Goal: Task Accomplishment & Management: Use online tool/utility

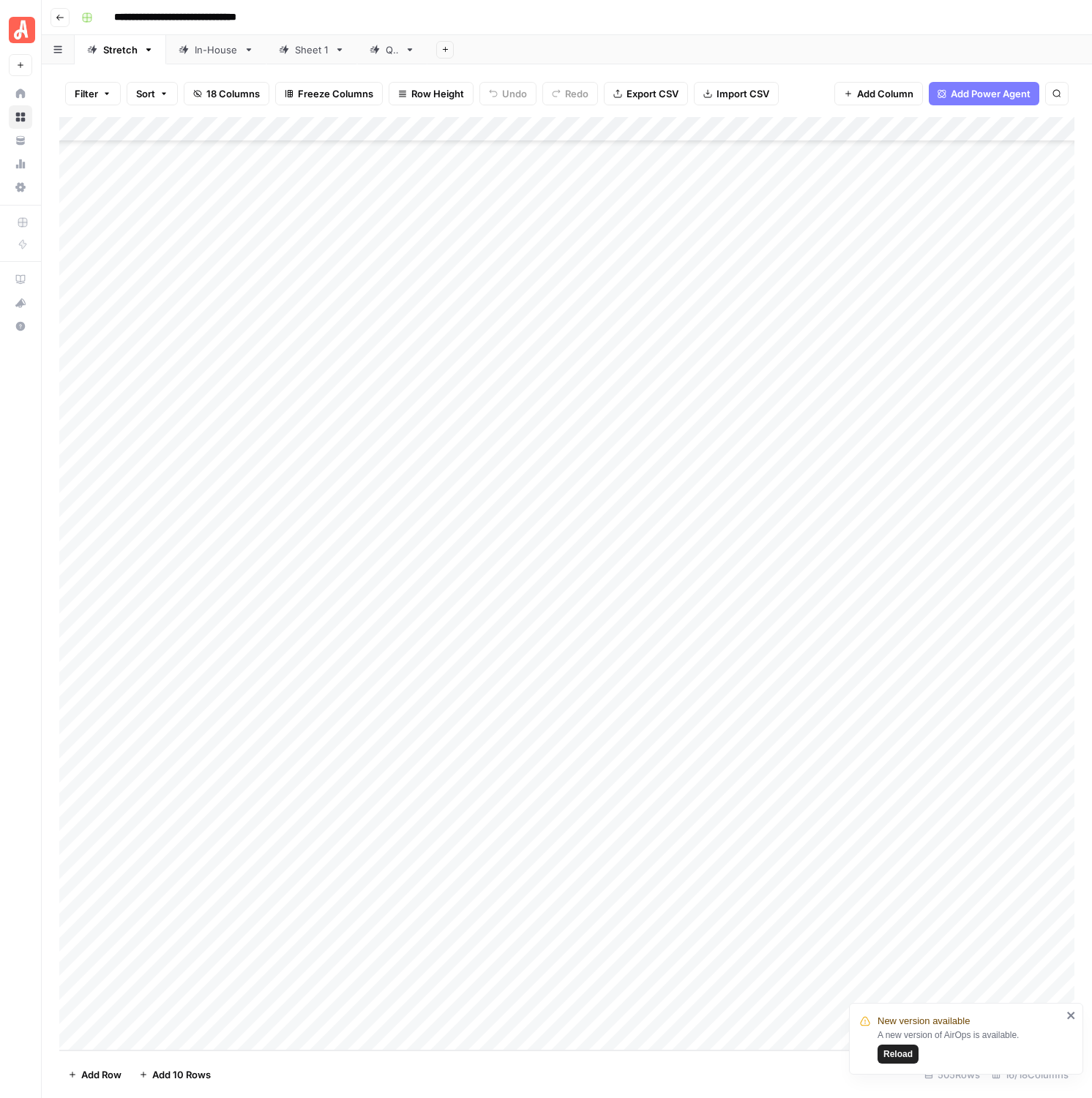
scroll to position [11679, 7]
click at [667, 537] on div "Add Column" at bounding box center [567, 584] width 1015 height 933
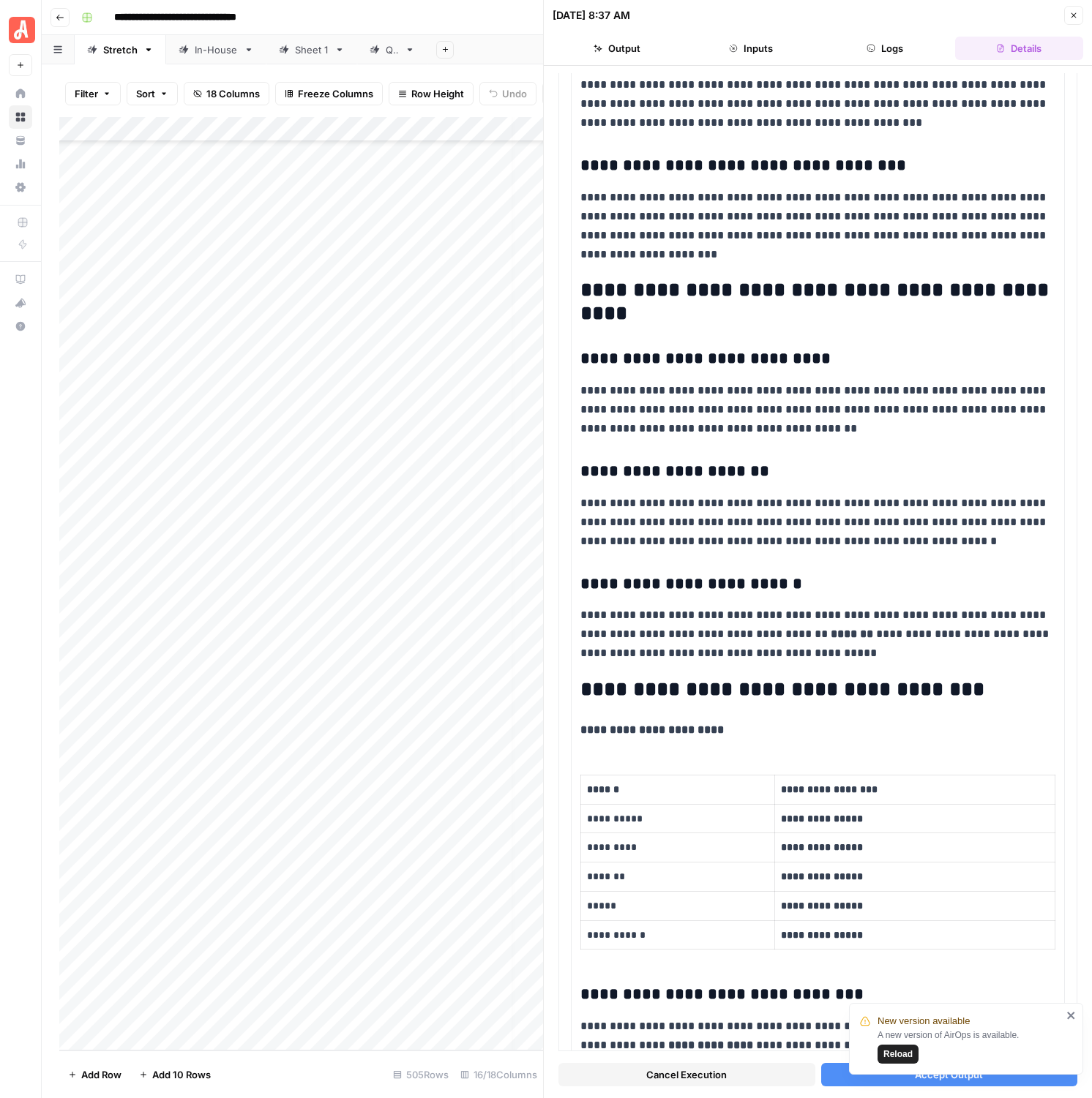
scroll to position [3453, 0]
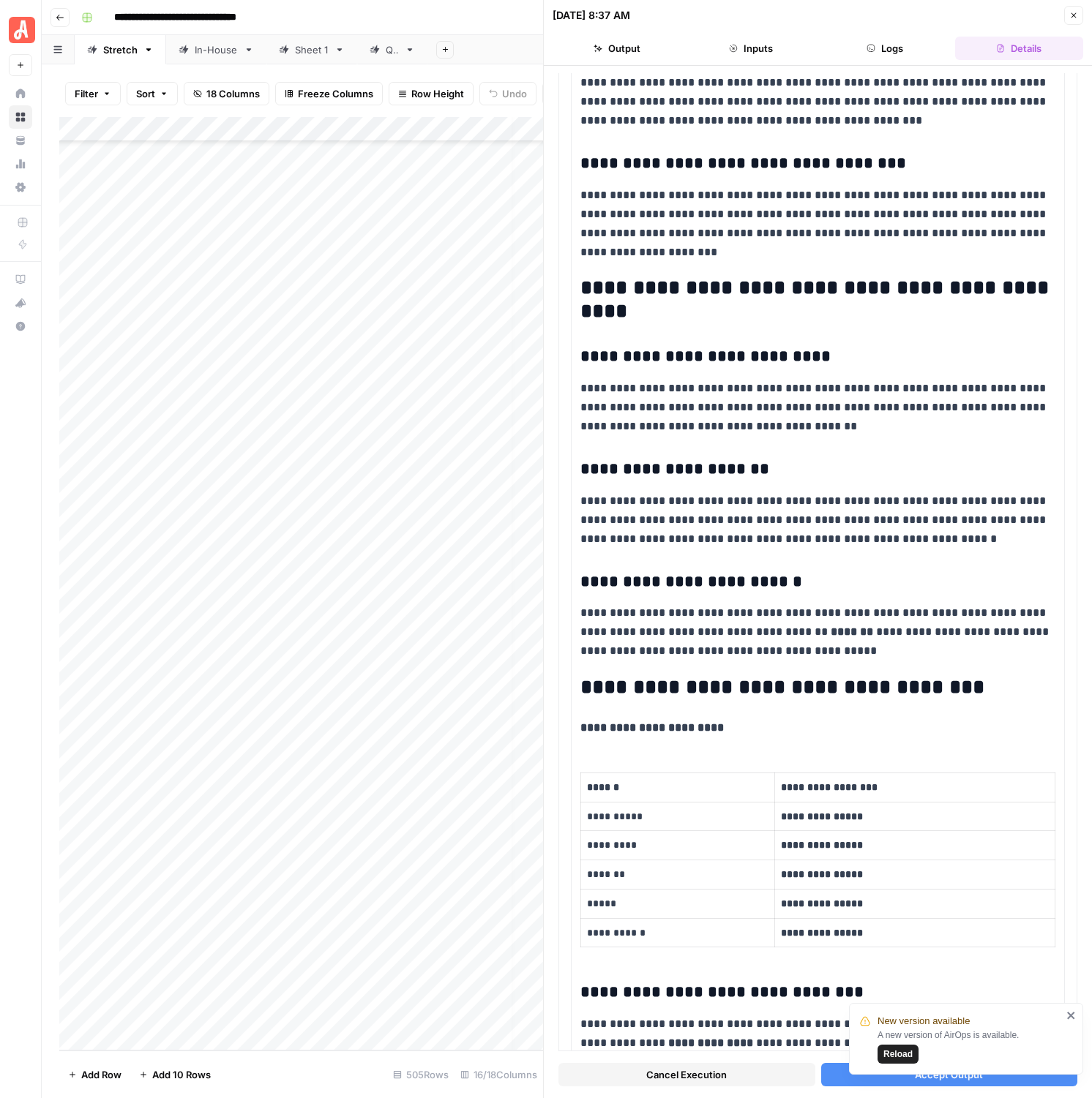
click at [1073, 1021] on div "New version available A new version of AirOps is available. Reload" at bounding box center [966, 1039] width 234 height 72
click at [1072, 1020] on icon "close" at bounding box center [1072, 1015] width 11 height 12
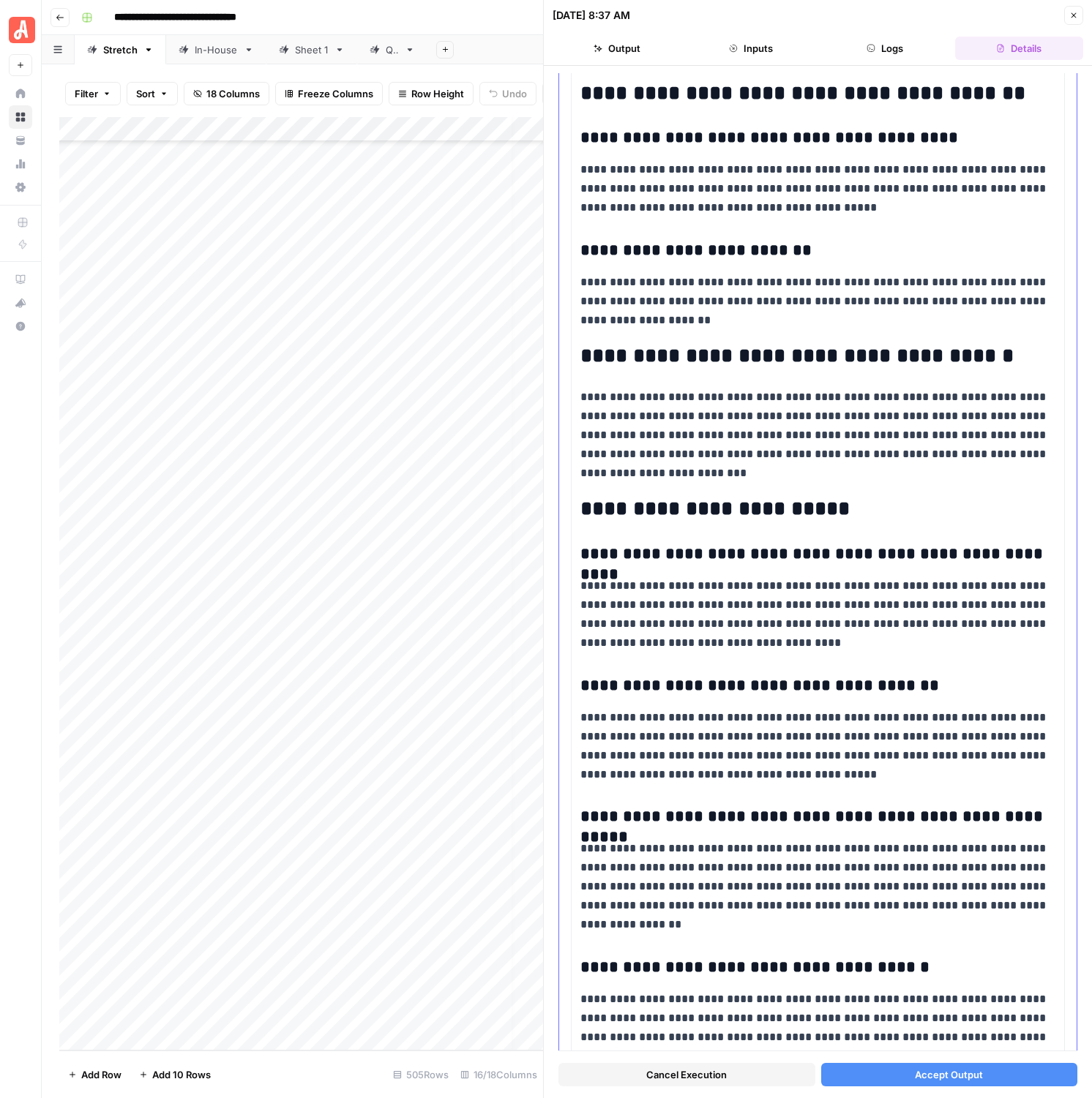
scroll to position [4663, 0]
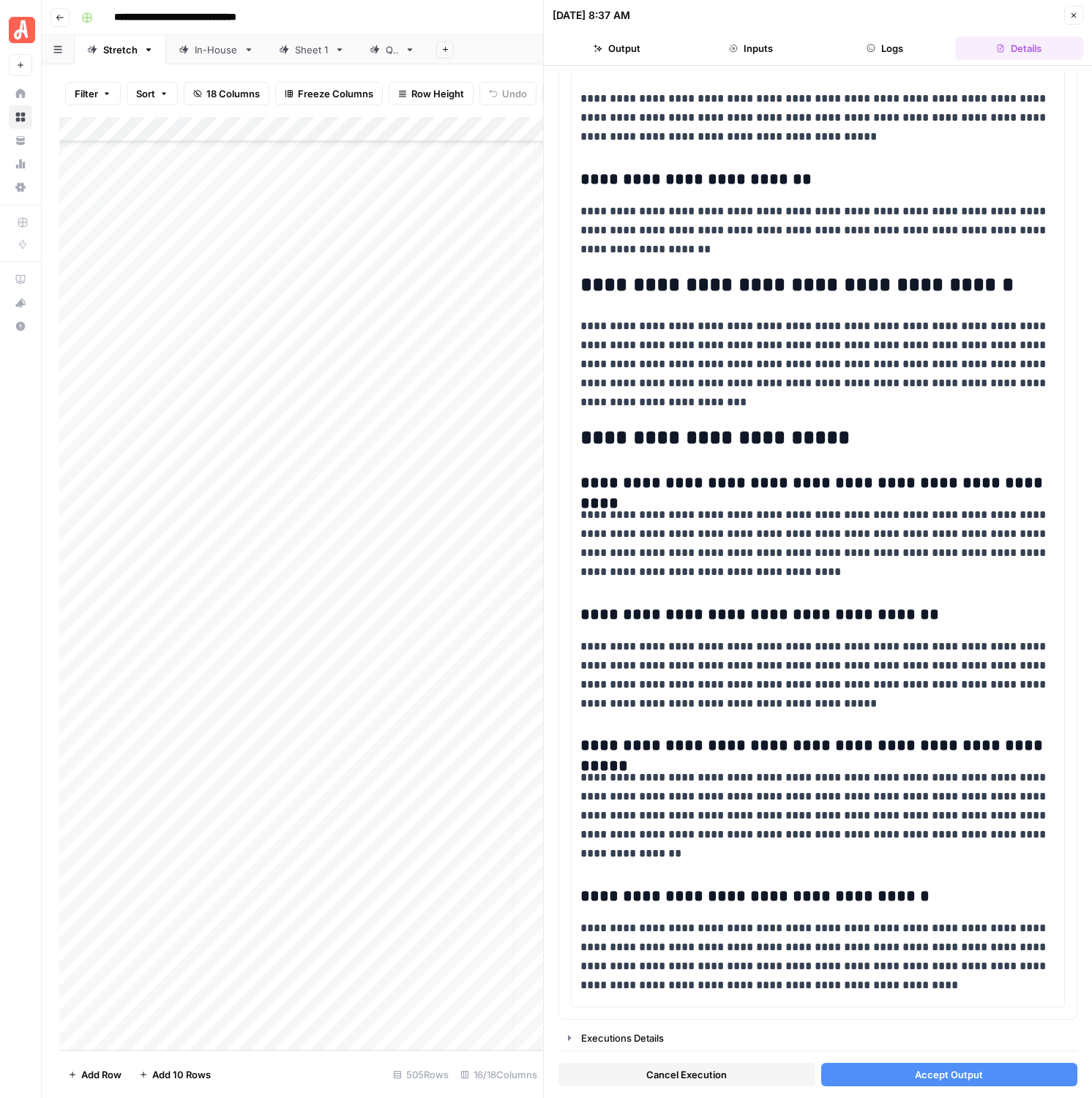
click at [914, 1083] on button "Accept Output" at bounding box center [950, 1075] width 257 height 23
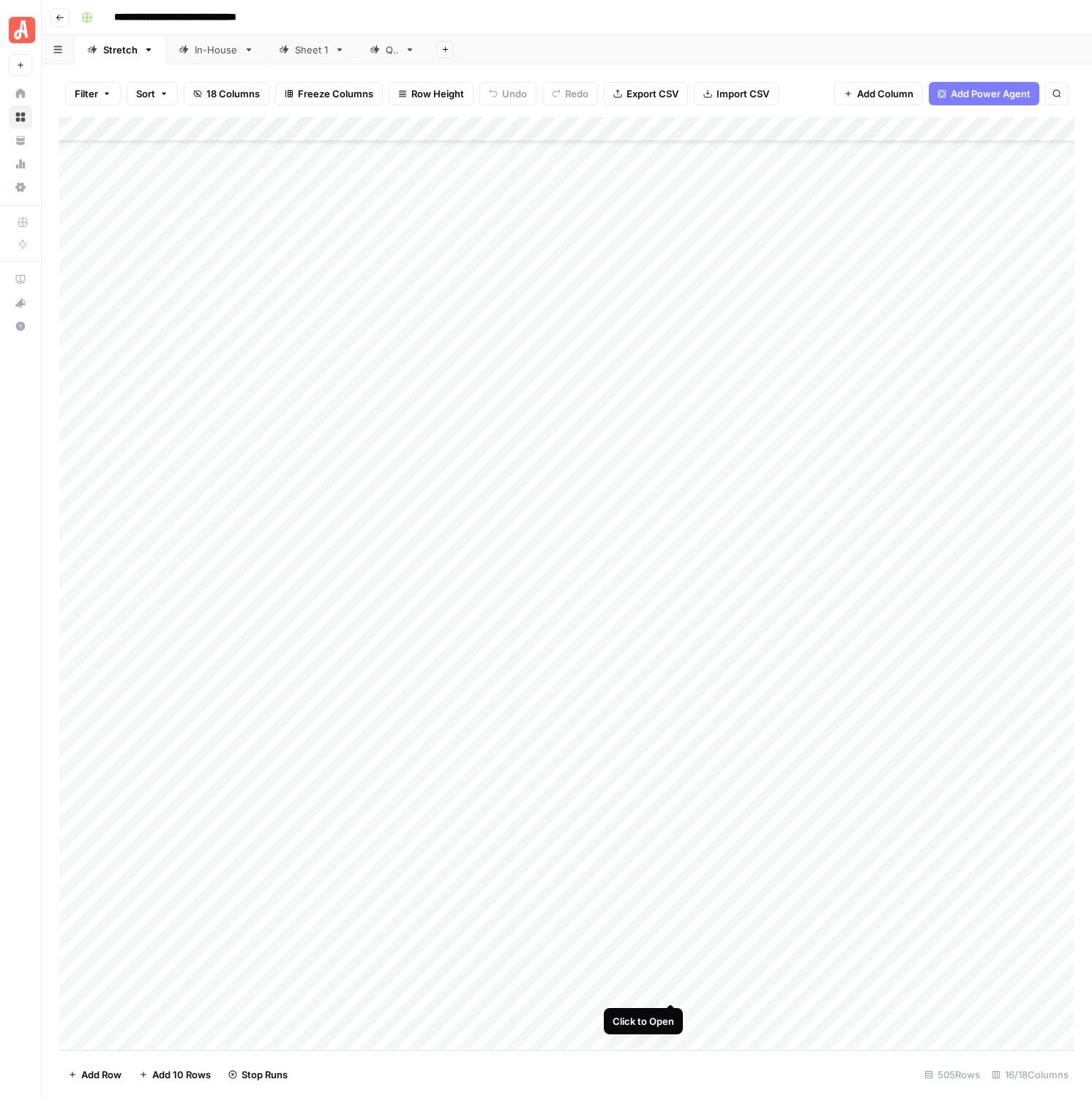
click at [674, 986] on div "Add Column" at bounding box center [567, 584] width 1015 height 933
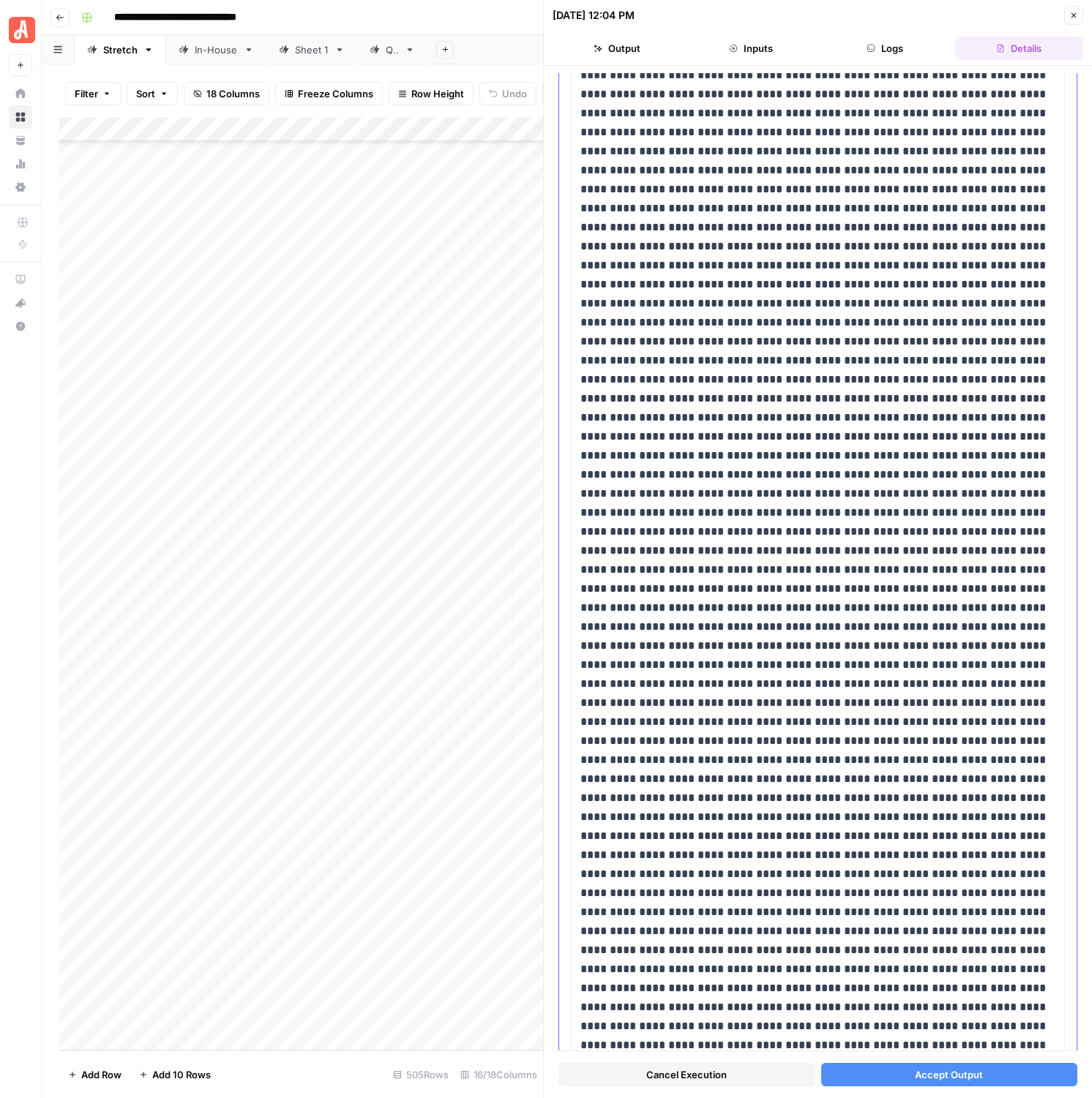
scroll to position [1795, 0]
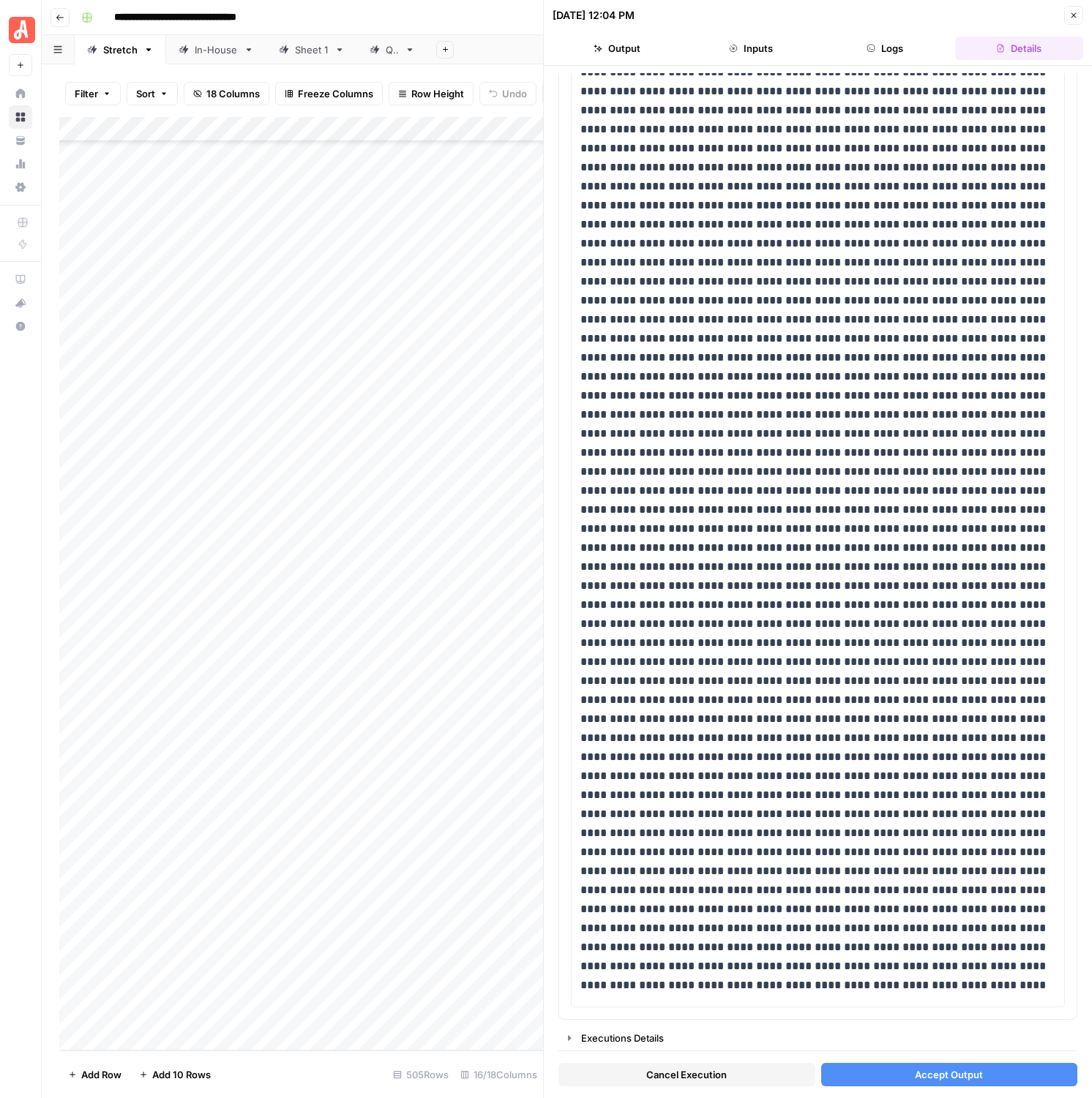
click at [845, 72] on div "**********" at bounding box center [818, 582] width 548 height 1032
click at [909, 36] on button "Logs" at bounding box center [886, 48] width 128 height 23
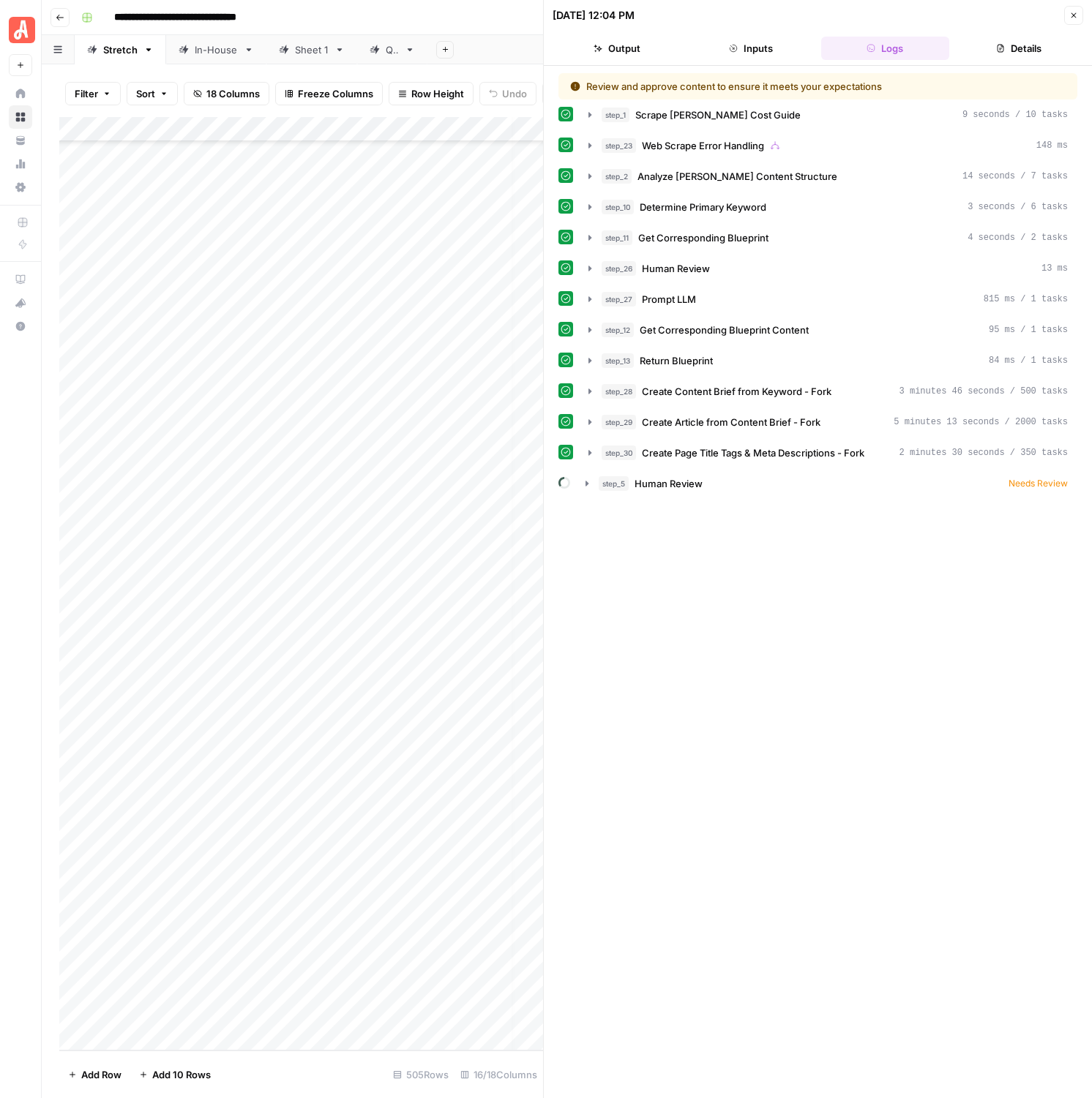
click at [782, 37] on button "Inputs" at bounding box center [750, 48] width 128 height 23
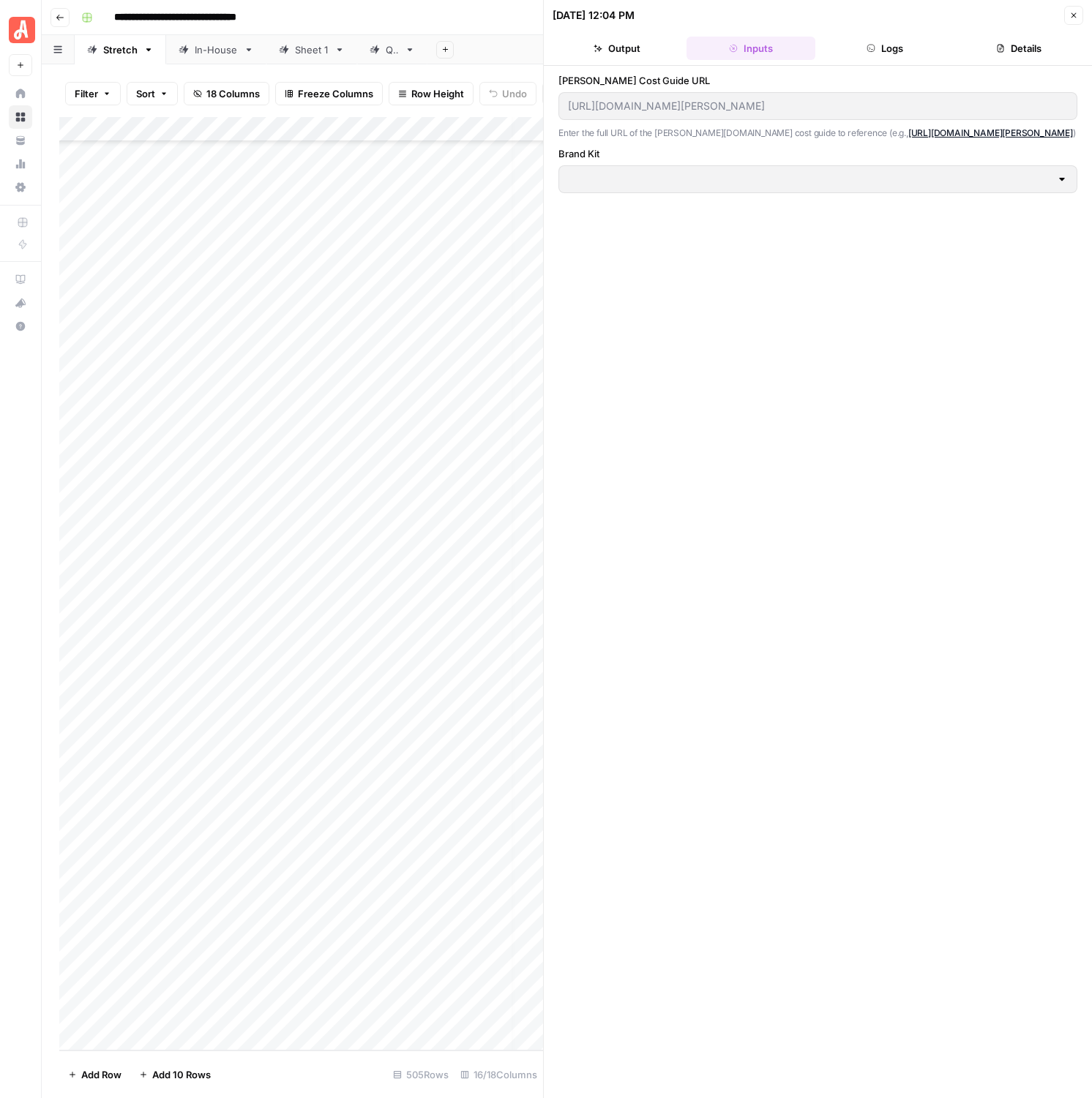
type input "HomeAdvisor"
click at [600, 44] on icon "button" at bounding box center [598, 48] width 9 height 9
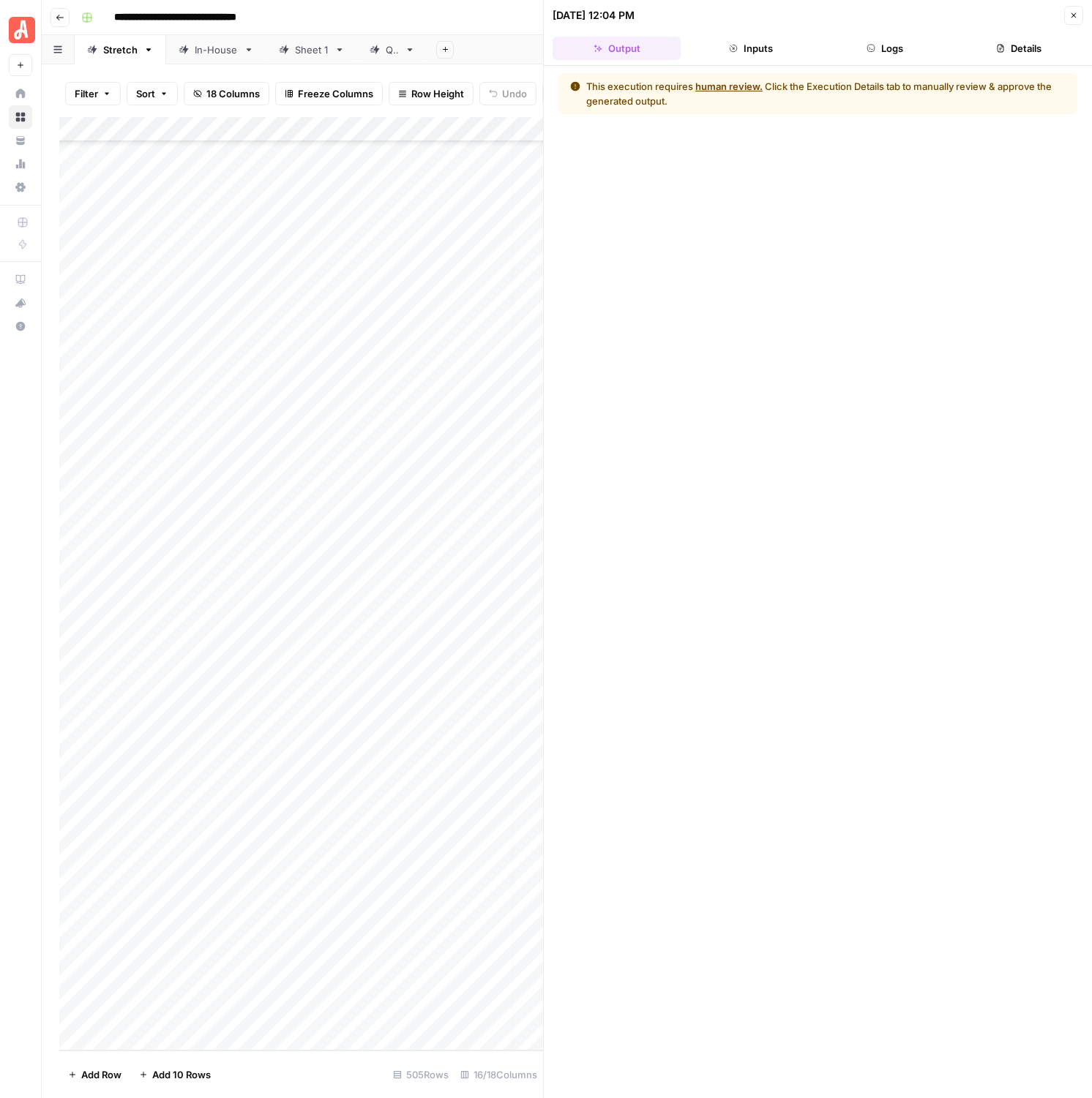
click at [988, 64] on header "08/26/25 at 12:04 PM Close Output Inputs Logs Details" at bounding box center [818, 33] width 548 height 66
click at [991, 54] on button "Details" at bounding box center [1019, 48] width 128 height 23
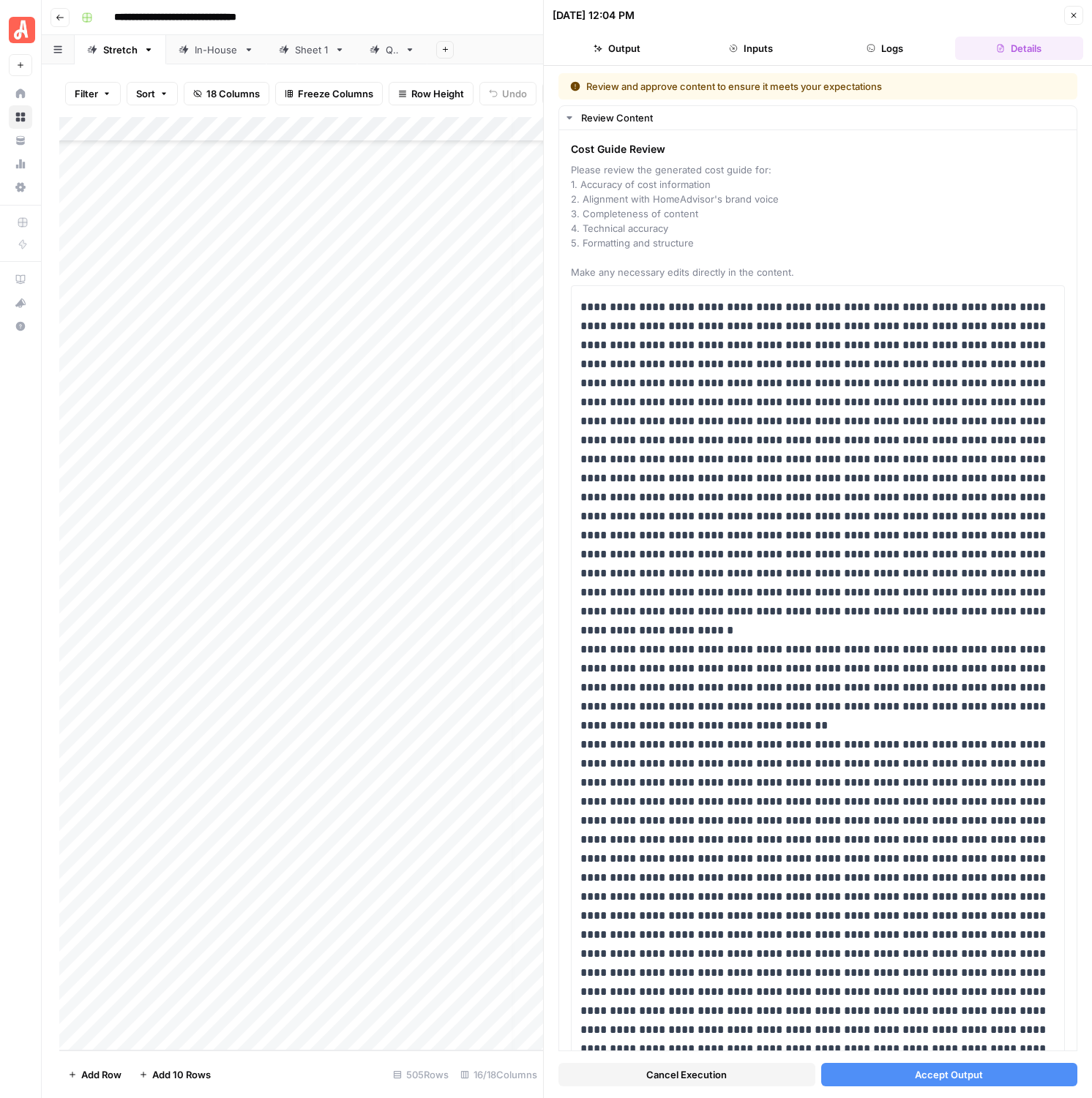
click at [912, 1085] on button "Accept Output" at bounding box center [950, 1075] width 257 height 23
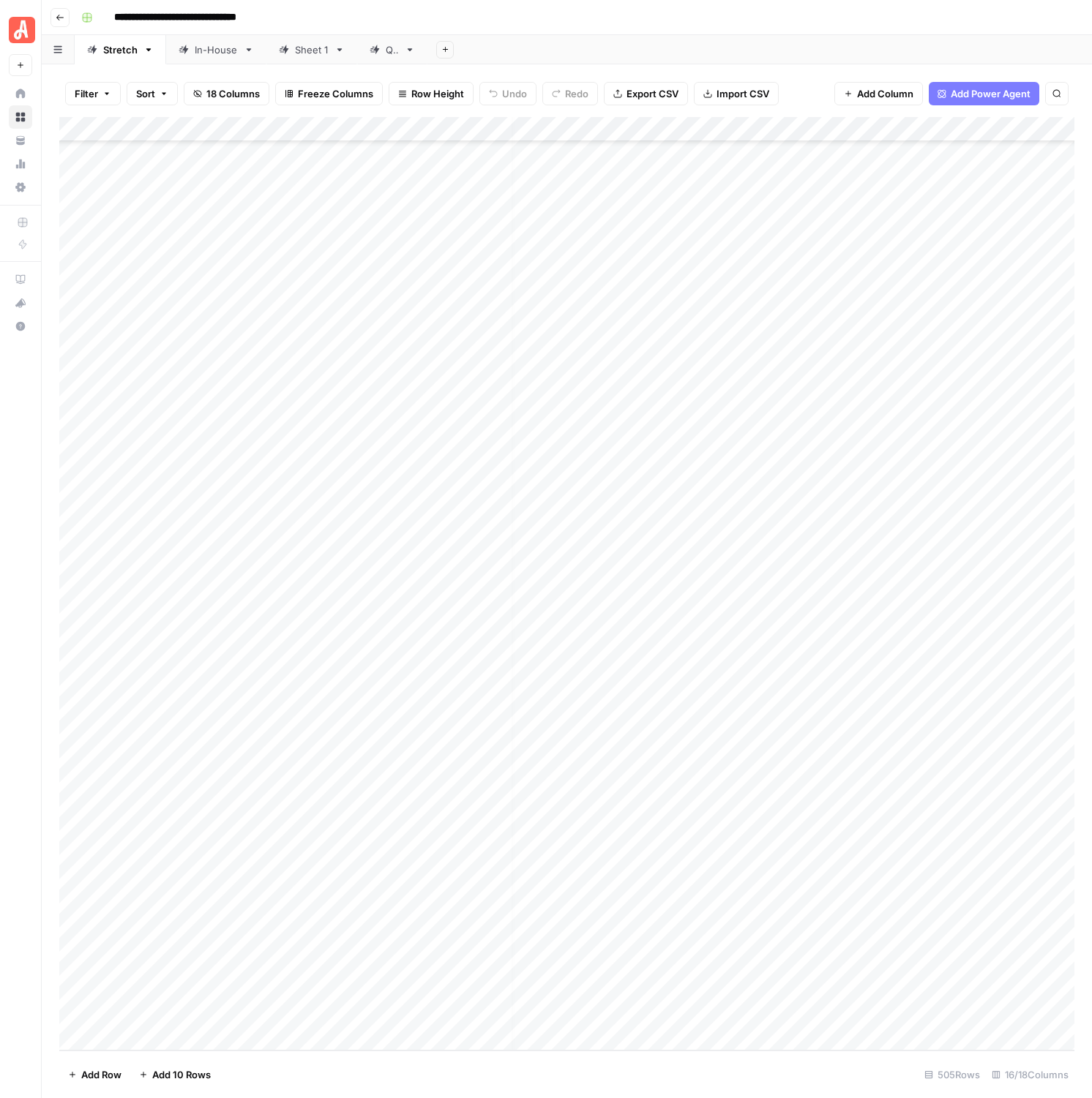
click at [666, 443] on div "Add Column" at bounding box center [567, 584] width 1015 height 933
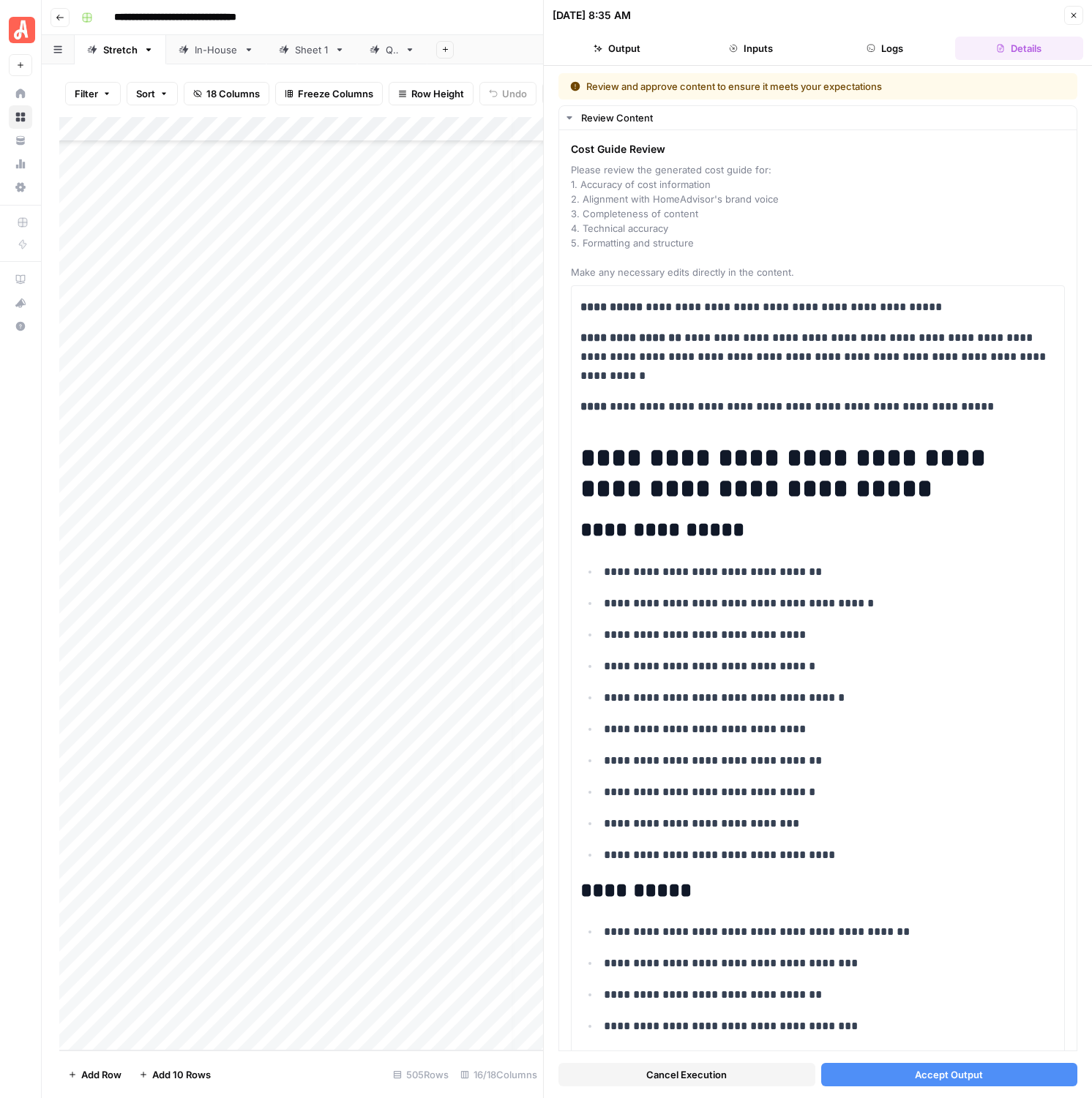
click at [882, 1073] on button "Accept Output" at bounding box center [950, 1075] width 257 height 23
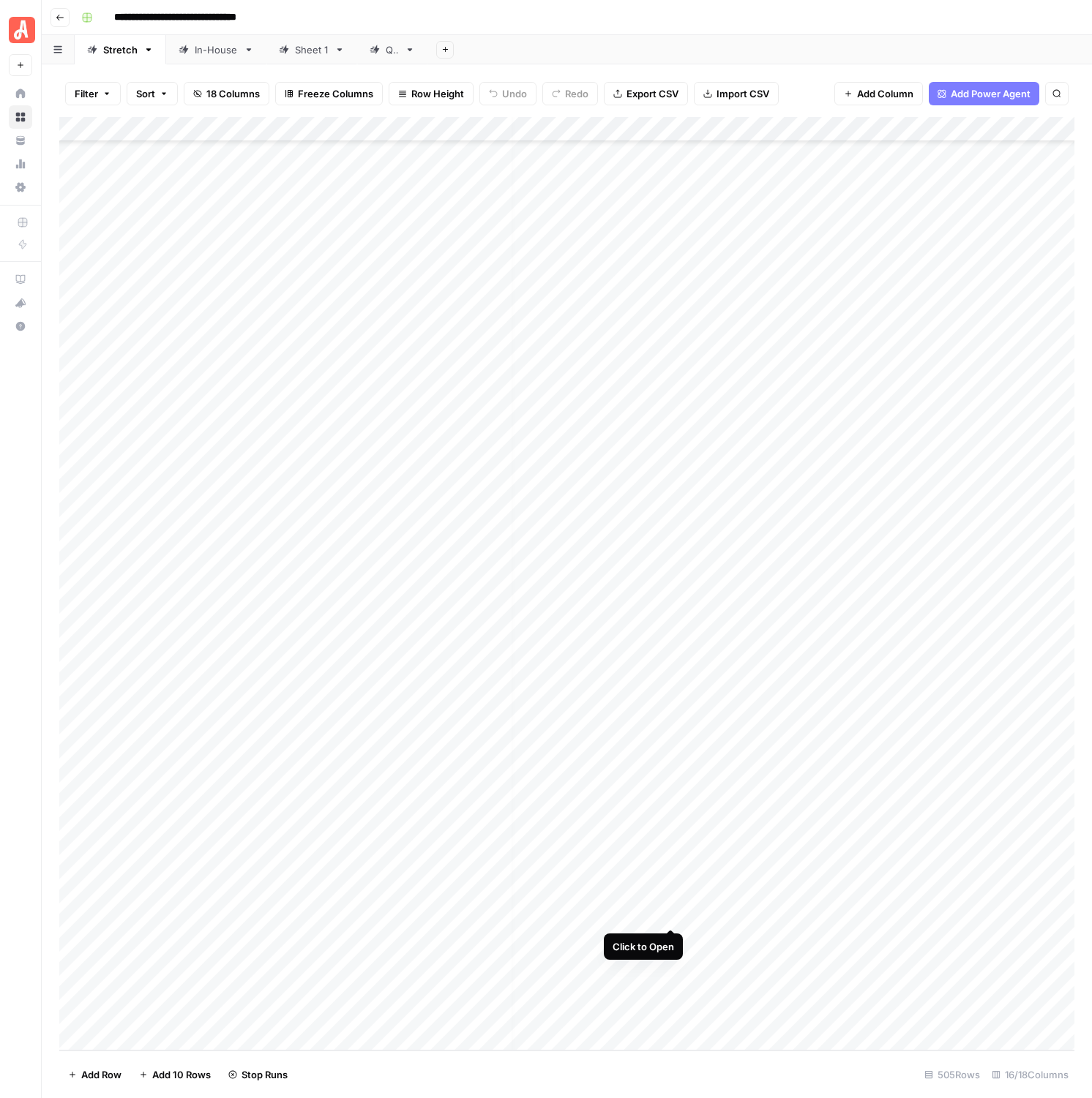
click at [667, 912] on div "Add Column" at bounding box center [567, 584] width 1015 height 933
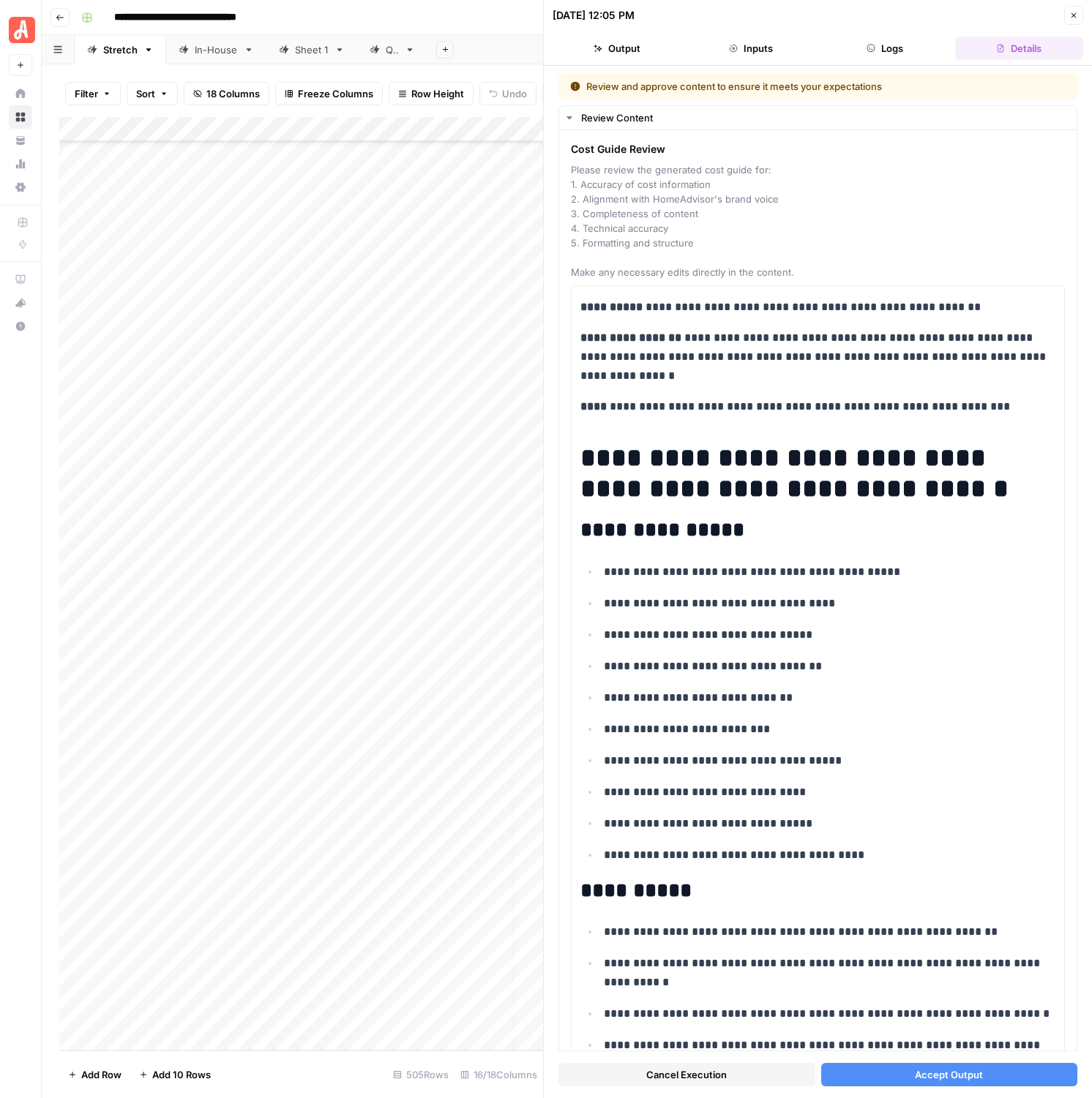
click at [953, 1078] on span "Accept Output" at bounding box center [949, 1075] width 68 height 14
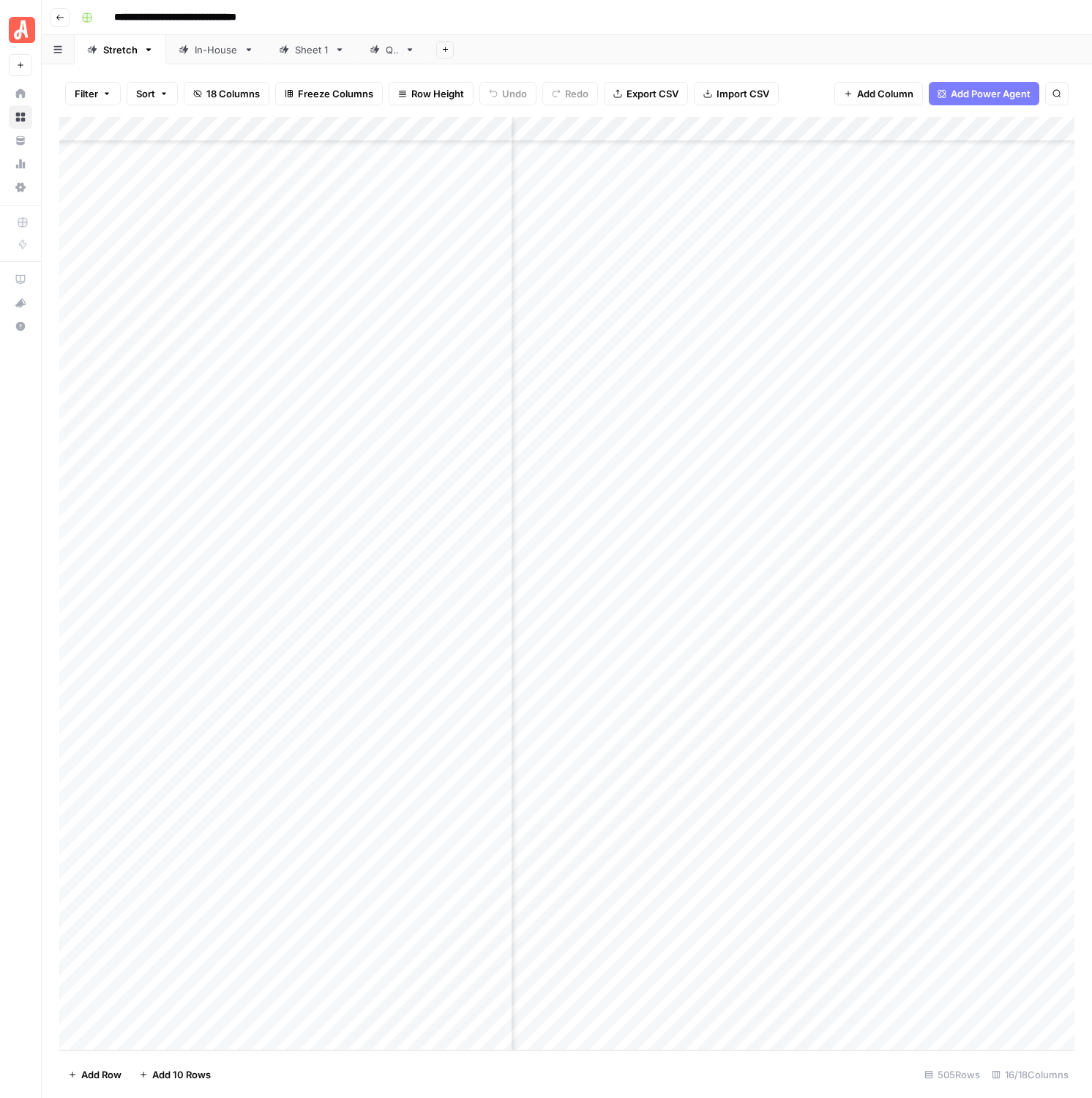
scroll to position [11679, 521]
click at [820, 514] on div "Add Column" at bounding box center [567, 584] width 1015 height 933
click at [133, 55] on div "Stretch" at bounding box center [120, 50] width 35 height 14
click at [53, 21] on button "Go back" at bounding box center [60, 17] width 19 height 19
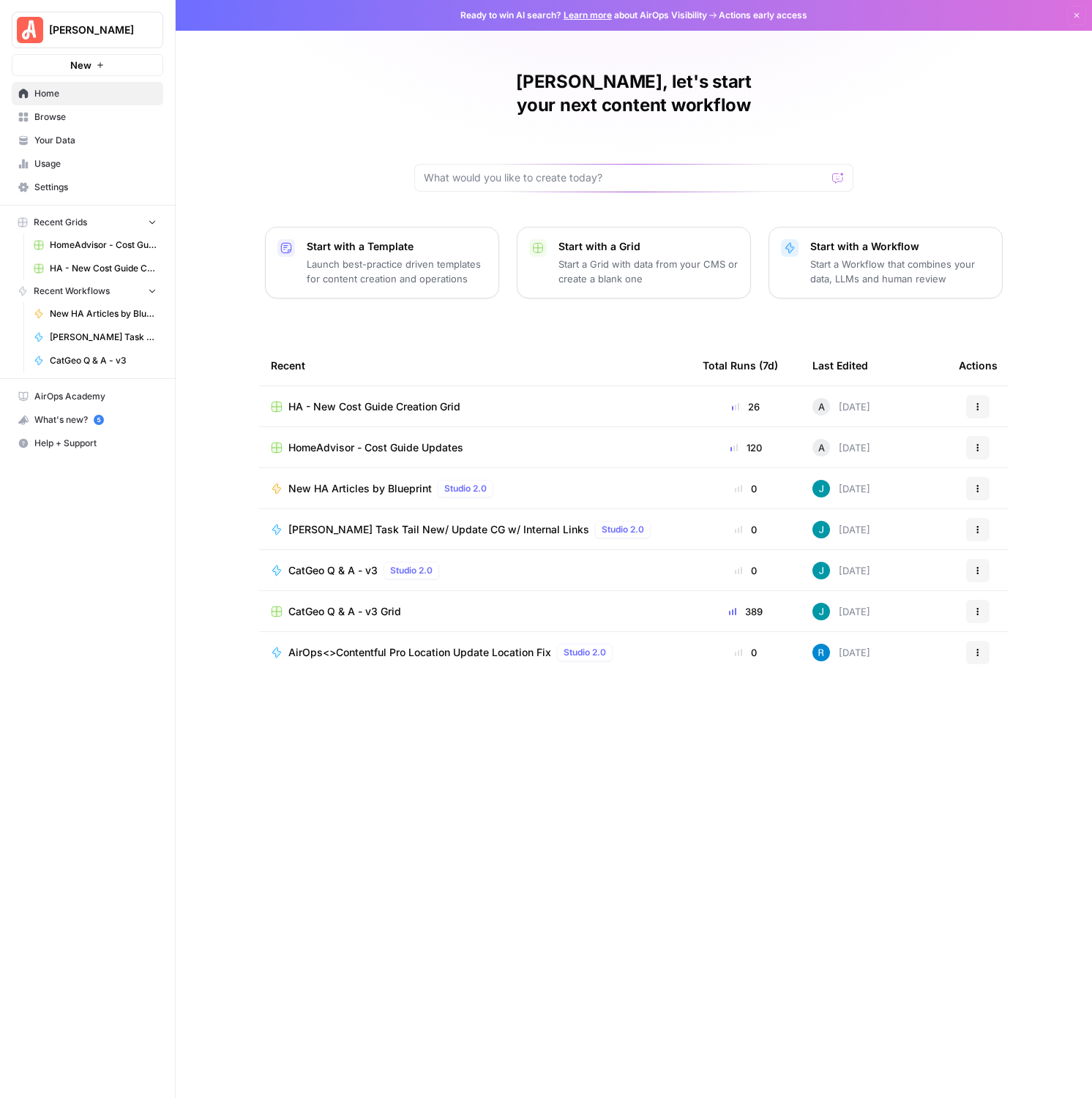
click at [392, 386] on td "HA - New Cost Guide Creation Grid" at bounding box center [474, 406] width 432 height 40
click at [387, 400] on span "HA - New Cost Guide Creation Grid" at bounding box center [374, 407] width 172 height 14
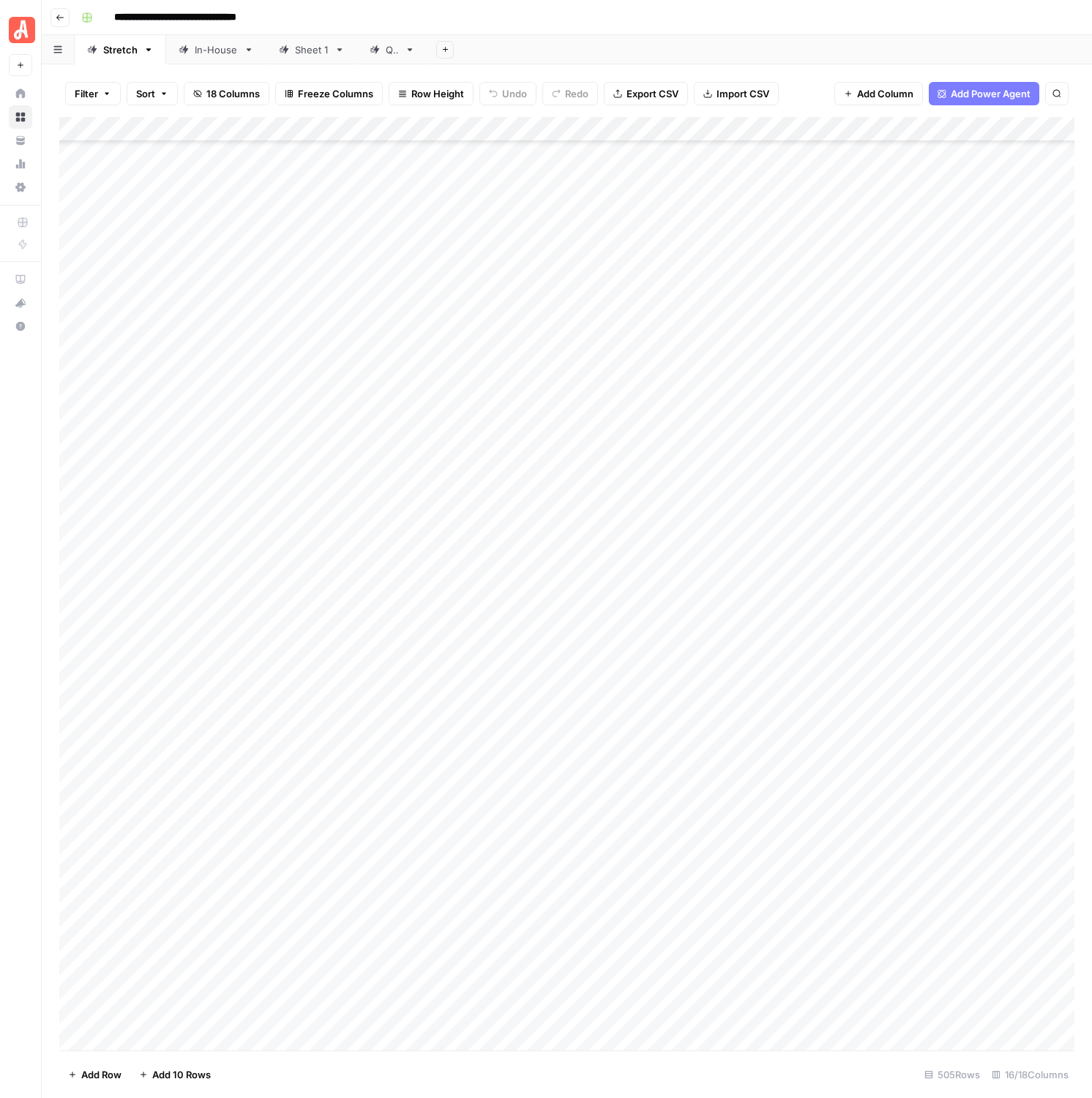
scroll to position [11679, 0]
click at [659, 989] on div "Add Column" at bounding box center [567, 584] width 1015 height 933
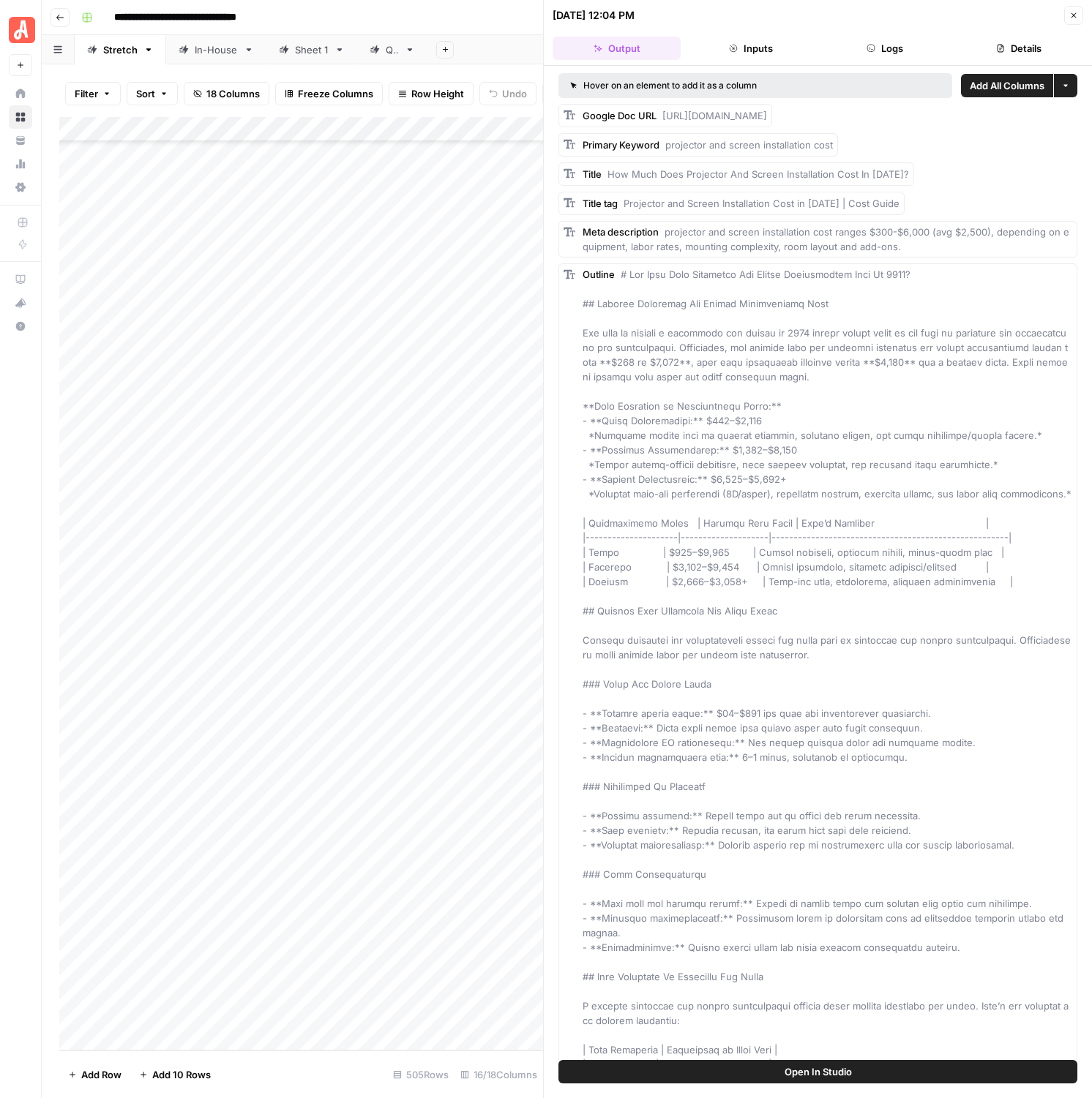
click at [439, 1013] on div "Add Column" at bounding box center [302, 584] width 484 height 933
click at [1075, 17] on icon "button" at bounding box center [1074, 16] width 5 height 5
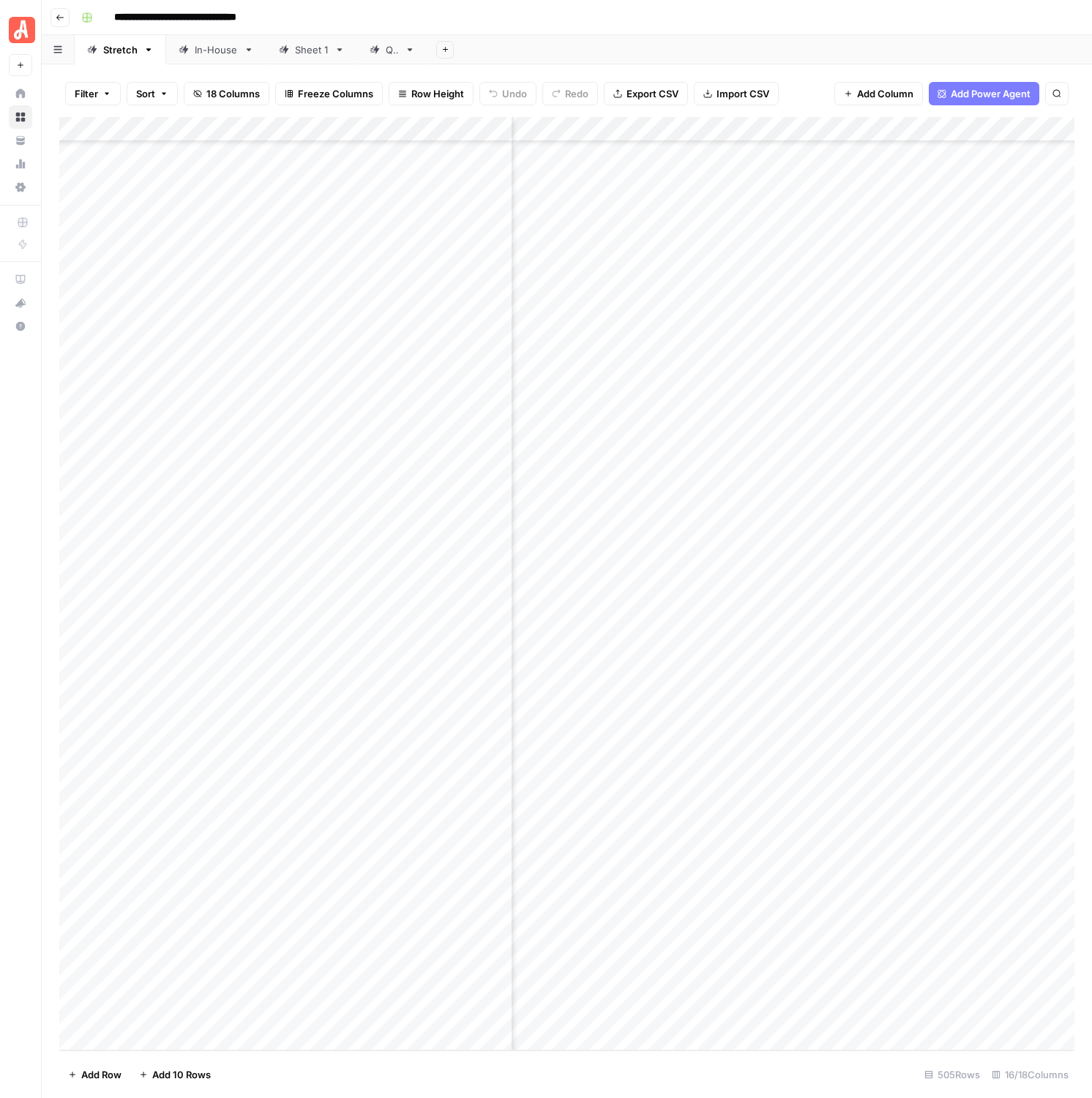
scroll to position [11679, 484]
click at [853, 988] on div "Add Column" at bounding box center [567, 584] width 1015 height 933
click at [684, 862] on div "Add Column" at bounding box center [567, 584] width 1015 height 933
click at [853, 937] on div "Add Column" at bounding box center [567, 584] width 1015 height 933
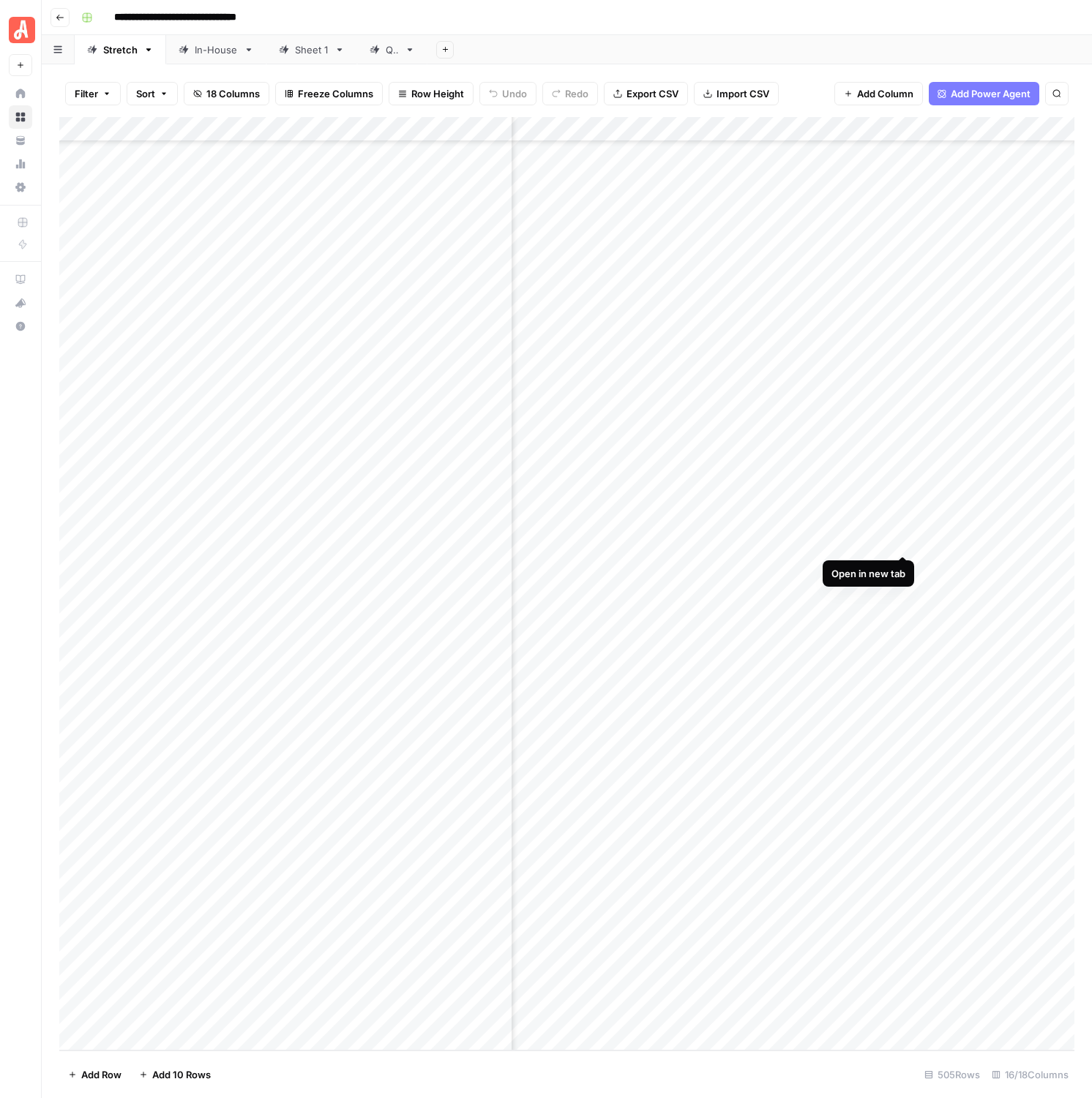
click at [899, 540] on div "Add Column" at bounding box center [567, 584] width 1015 height 933
click at [805, 447] on div "Add Column" at bounding box center [567, 584] width 1015 height 933
click at [905, 442] on div "Add Column" at bounding box center [567, 584] width 1015 height 933
click at [692, 908] on div "Add Column" at bounding box center [567, 584] width 1015 height 933
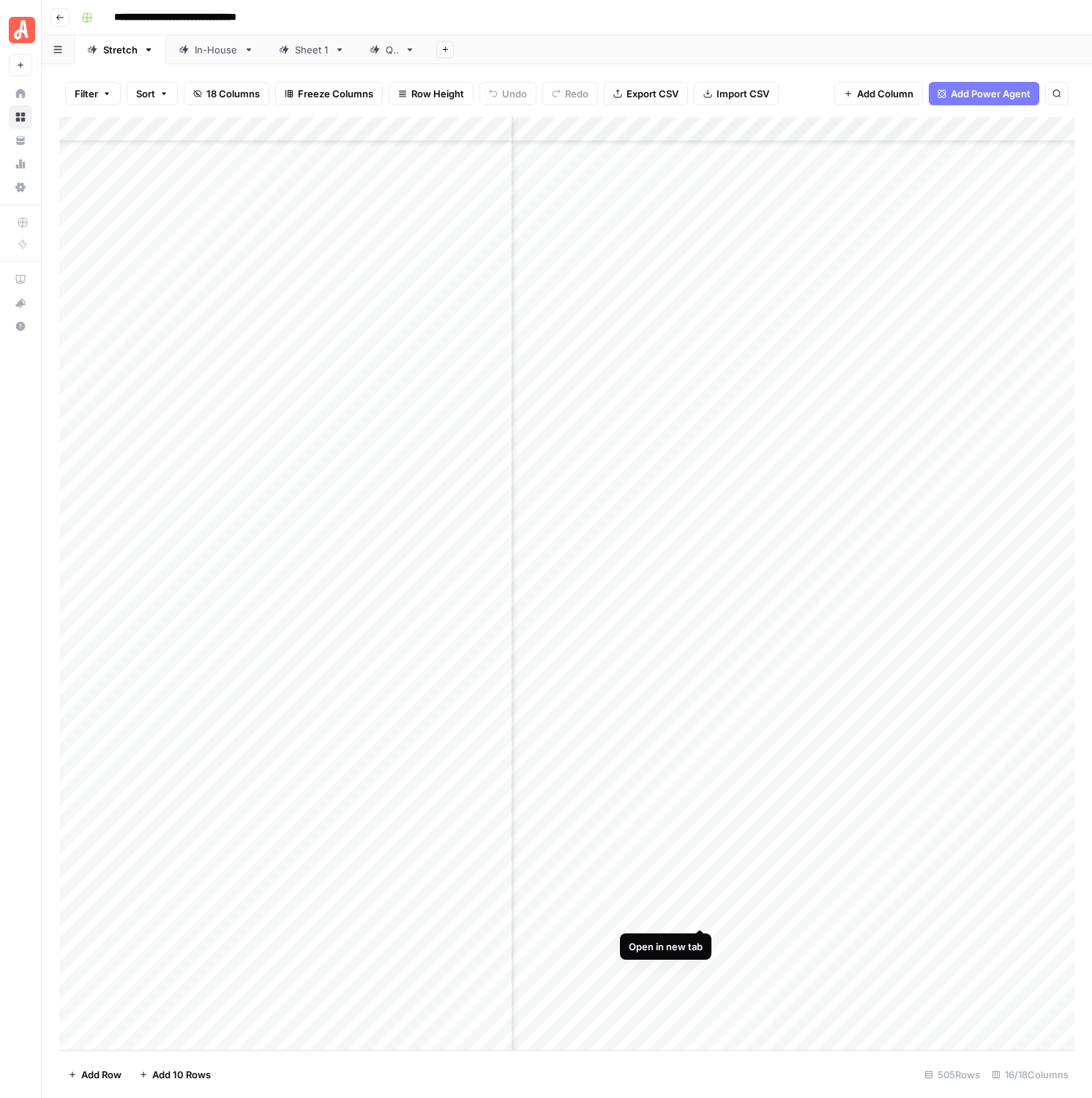
click at [702, 915] on div "Add Column" at bounding box center [567, 584] width 1015 height 933
